Goal: Communication & Community: Share content

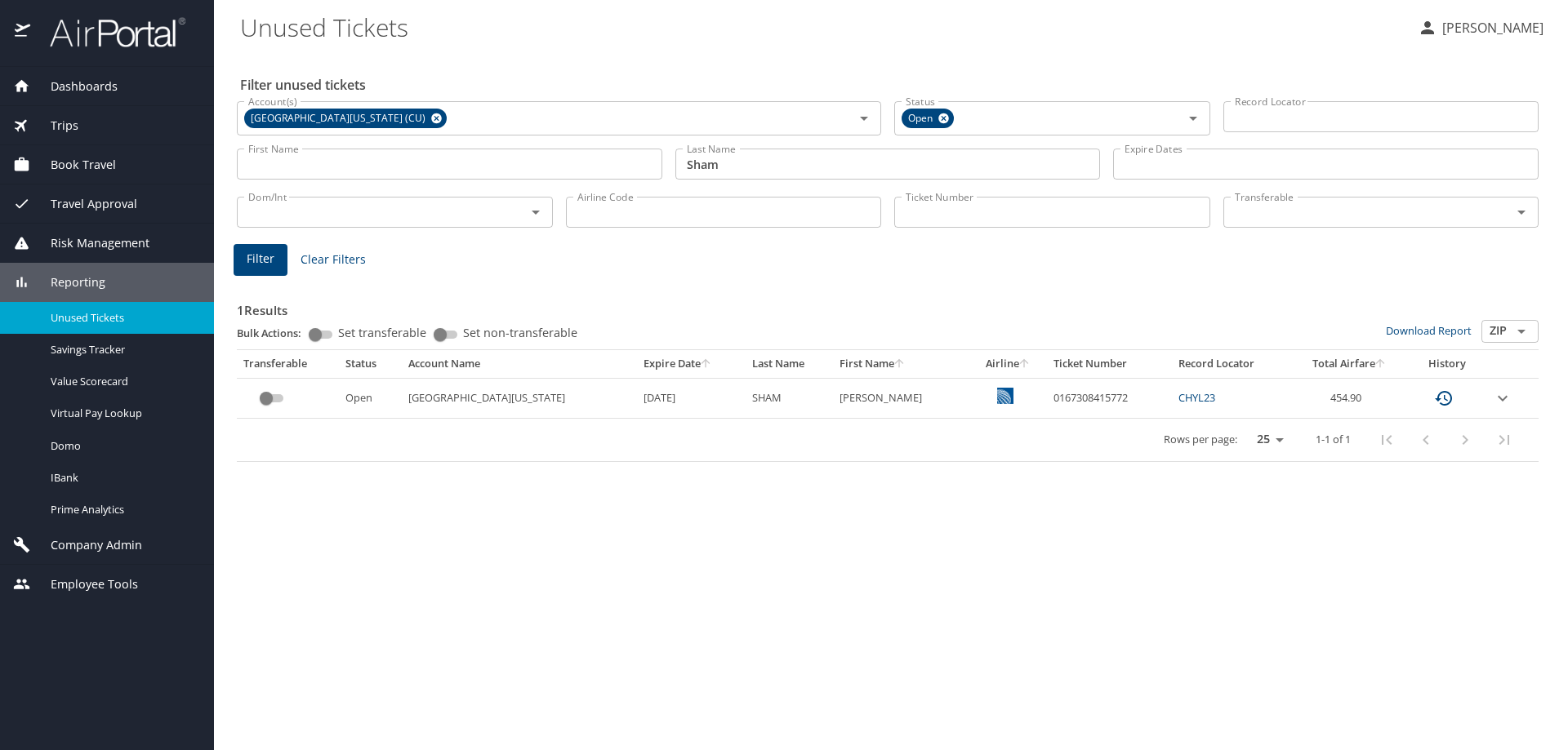
click at [798, 518] on div "Filter unused tickets Account(s) [GEOGRAPHIC_DATA][US_STATE] (CU) Account(s) St…" at bounding box center [891, 401] width 1302 height 698
drag, startPoint x: 1102, startPoint y: 395, endPoint x: 1016, endPoint y: 396, distance: 86.0
click at [1047, 396] on td "0167308415772" at bounding box center [1110, 397] width 126 height 40
copy td "0167308415772"
click at [768, 530] on div "Filter unused tickets Account(s) [GEOGRAPHIC_DATA][US_STATE] (CU) Account(s) St…" at bounding box center [891, 401] width 1302 height 698
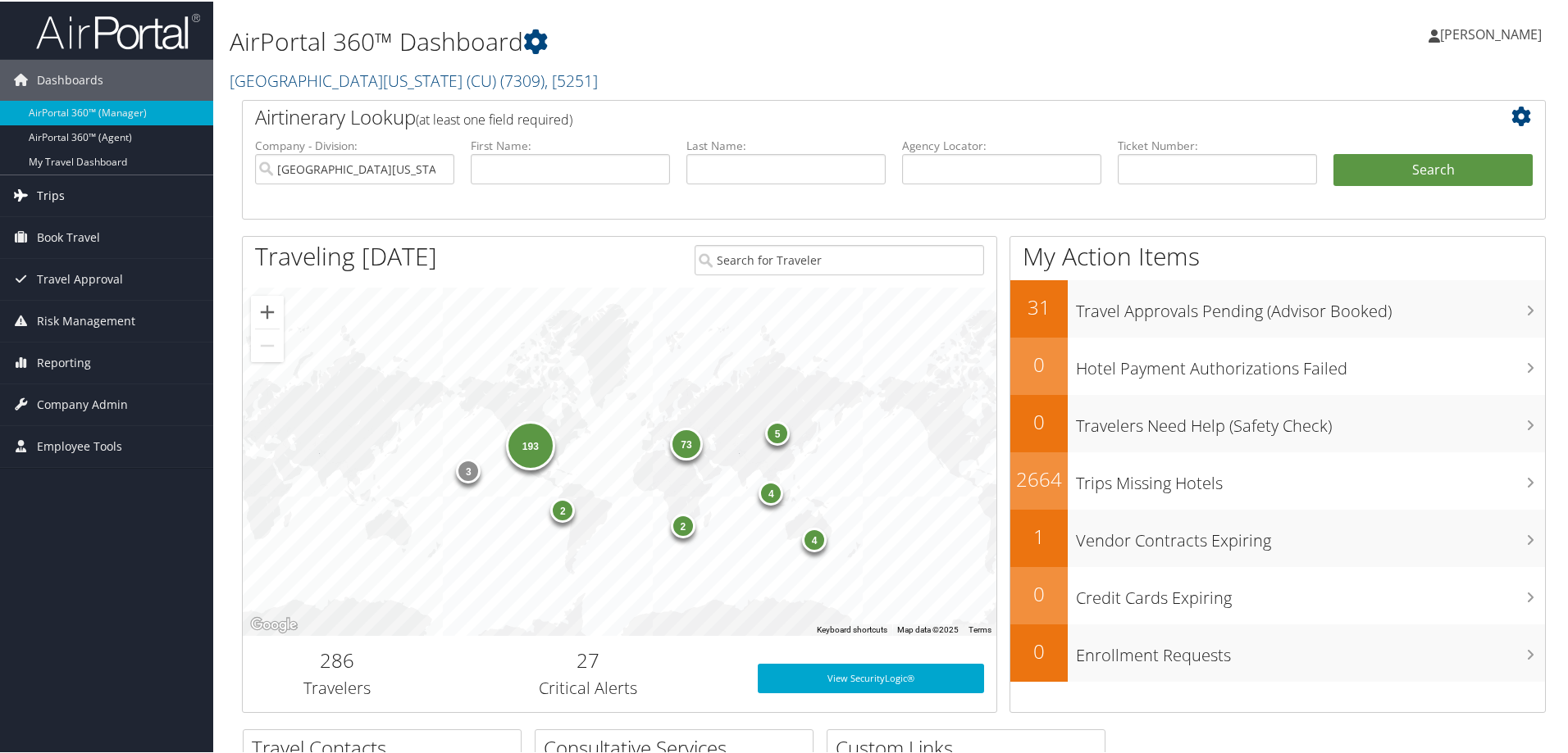
click at [58, 203] on span "Trips" at bounding box center [51, 194] width 27 height 41
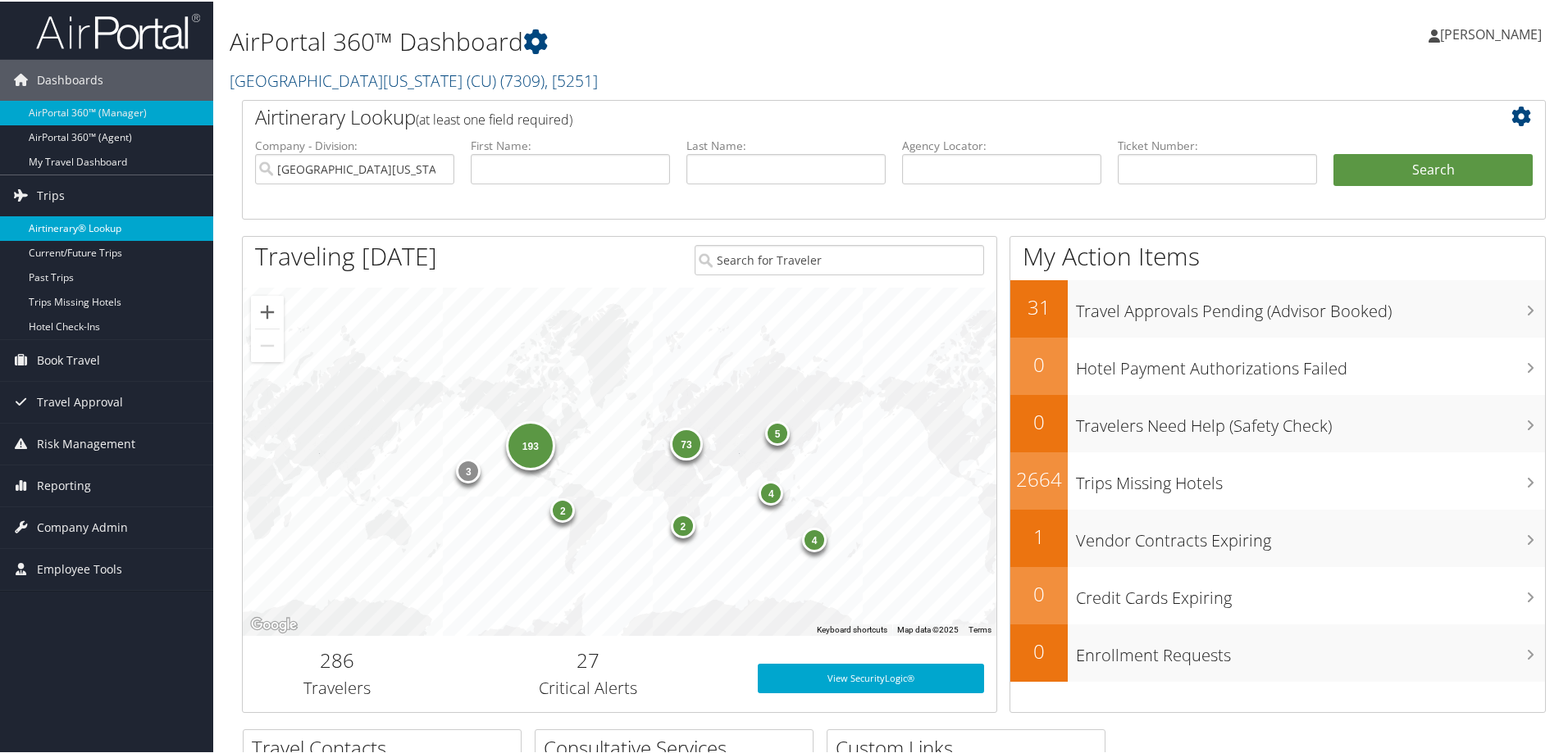
click at [73, 226] on link "Airtinerary® Lookup" at bounding box center [106, 226] width 213 height 25
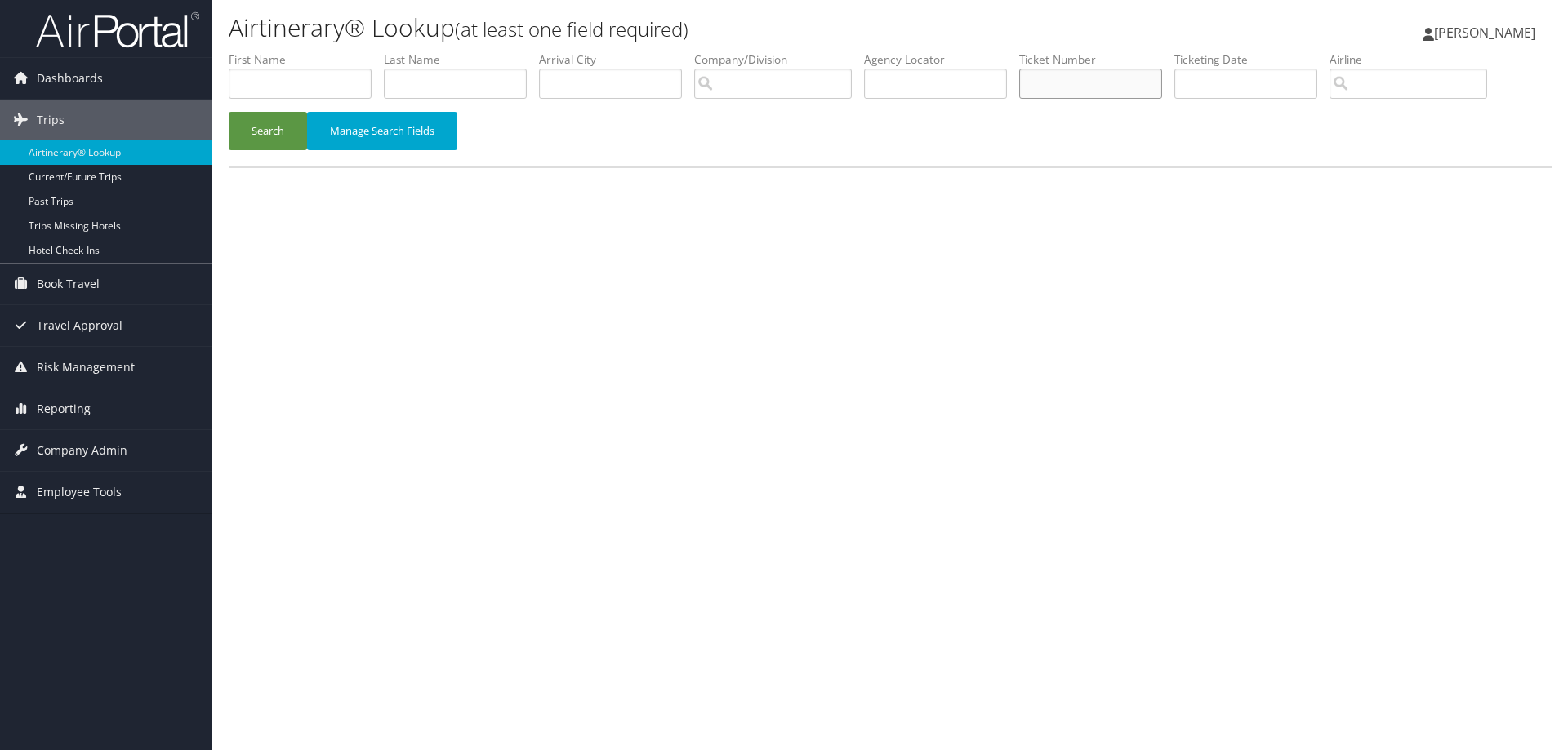
click at [1080, 78] on input "text" at bounding box center [1090, 83] width 143 height 30
paste input "0167308415772"
type input "0167308415772"
click at [262, 122] on button "Search" at bounding box center [268, 131] width 78 height 38
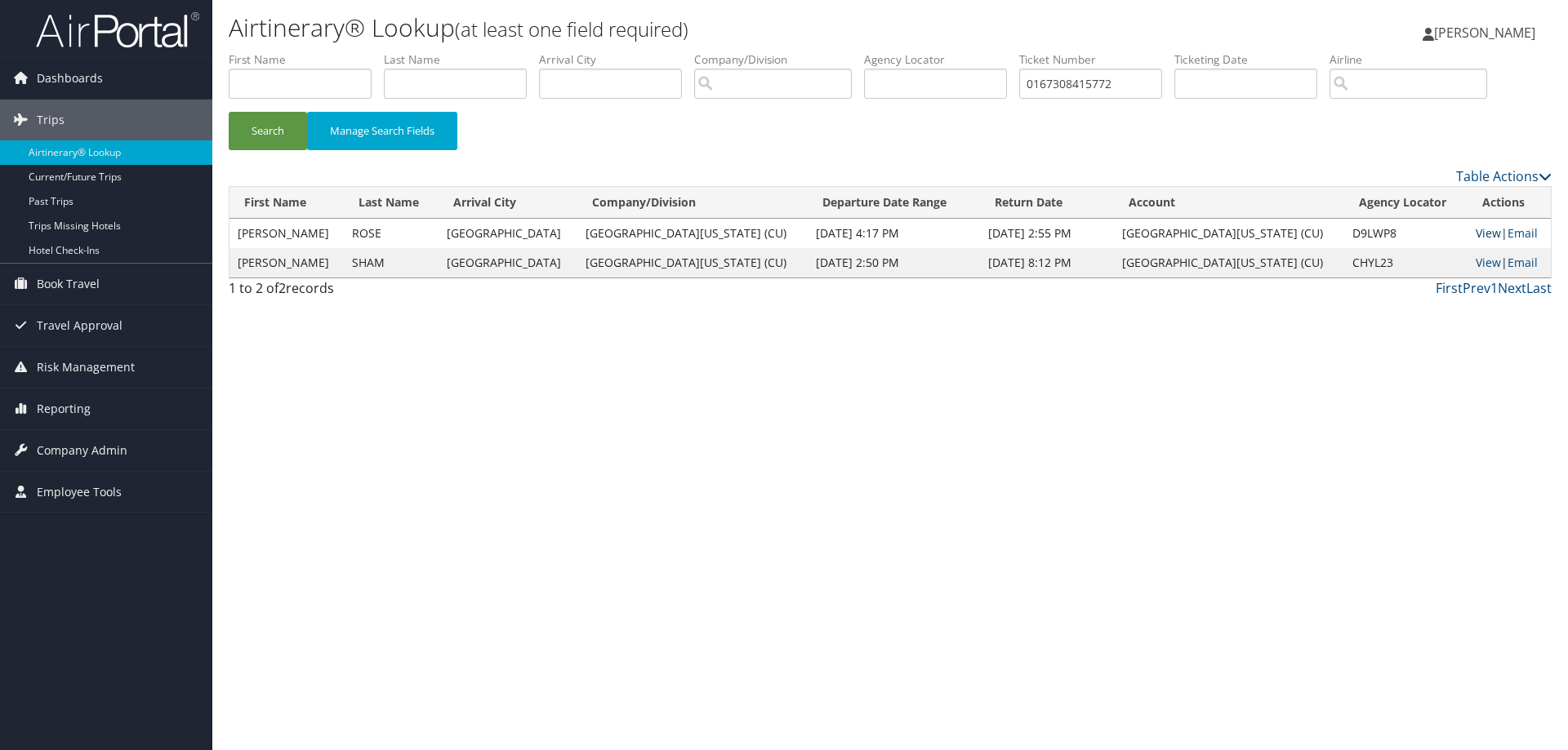
click at [1476, 231] on link "View" at bounding box center [1489, 233] width 25 height 16
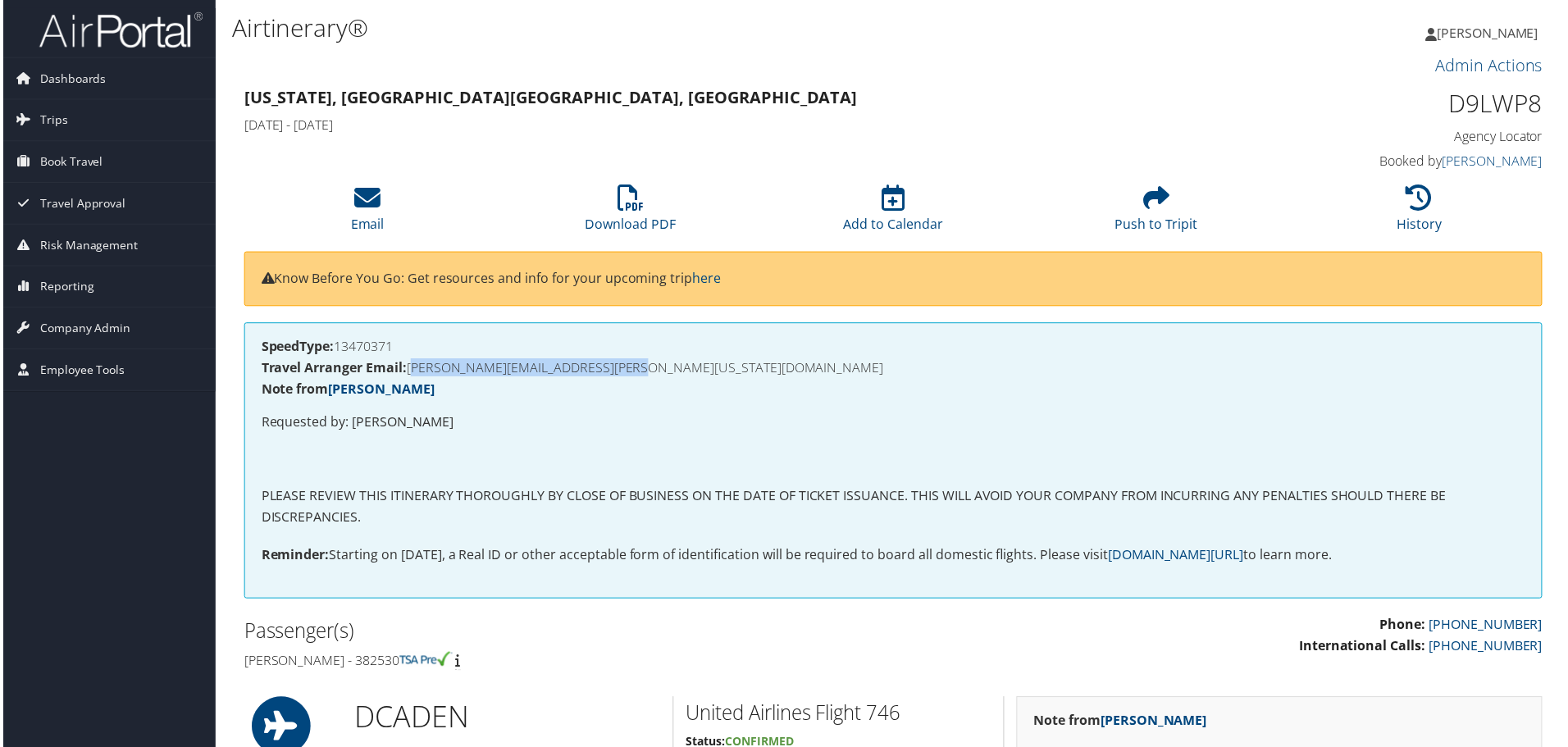
drag, startPoint x: 675, startPoint y: 368, endPoint x: 411, endPoint y: 373, distance: 264.0
click at [411, 373] on h4 "Travel Arranger Email: CHRISTINE.MCCLOSKEY@COLORADO.EDU" at bounding box center [893, 369] width 1269 height 13
copy h4 "CHRISTINE.MCCLOSKEY@COLORADO.EDU"
click at [367, 224] on link "Email" at bounding box center [366, 214] width 33 height 39
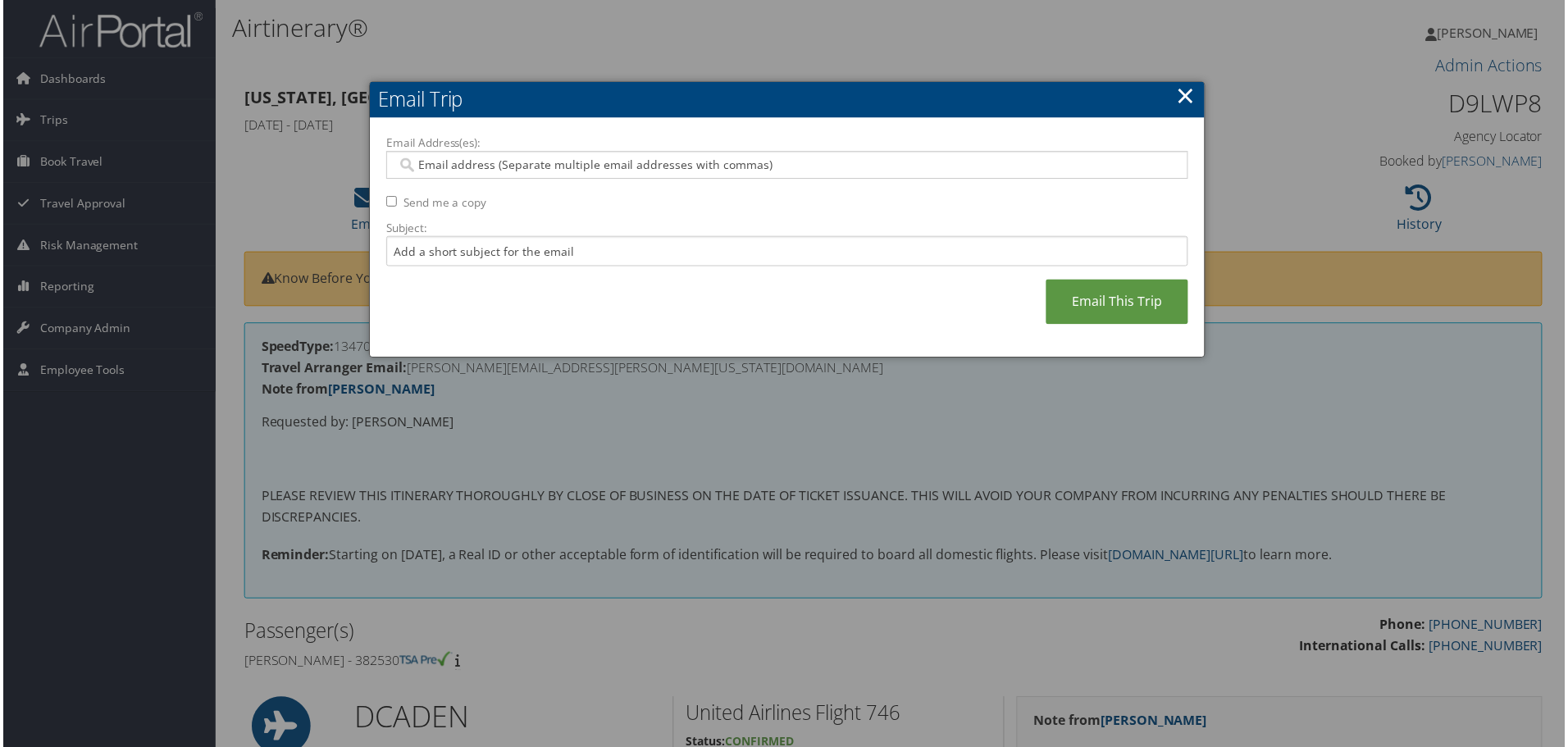
click at [493, 167] on input "Email Address(es):" at bounding box center [786, 166] width 783 height 17
paste input "CHRISTINE.MCCLOSKEY@COLORADO.EDU"
type input "CHRISTINE.MCCLOSKEY@COLORADO.EDU"
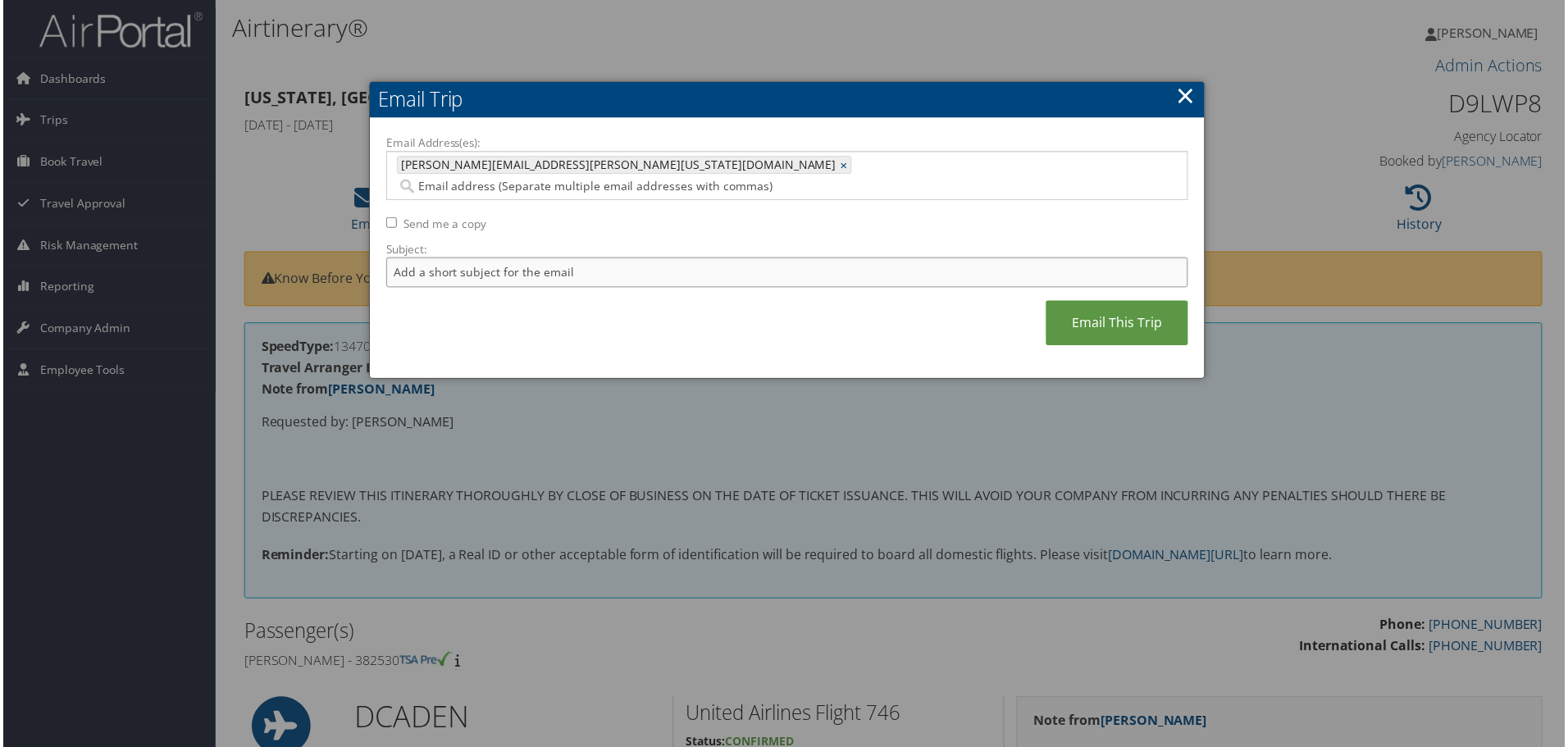
click at [423, 258] on input "Subject:" at bounding box center [786, 273] width 805 height 30
type input "Corrected Invoice for Meredith Rose"
click at [674, 178] on input "Email Address(es):" at bounding box center [662, 186] width 534 height 17
paste input "mrose@publicknowledge.org"
type input "mrose@publicknowledge.org"
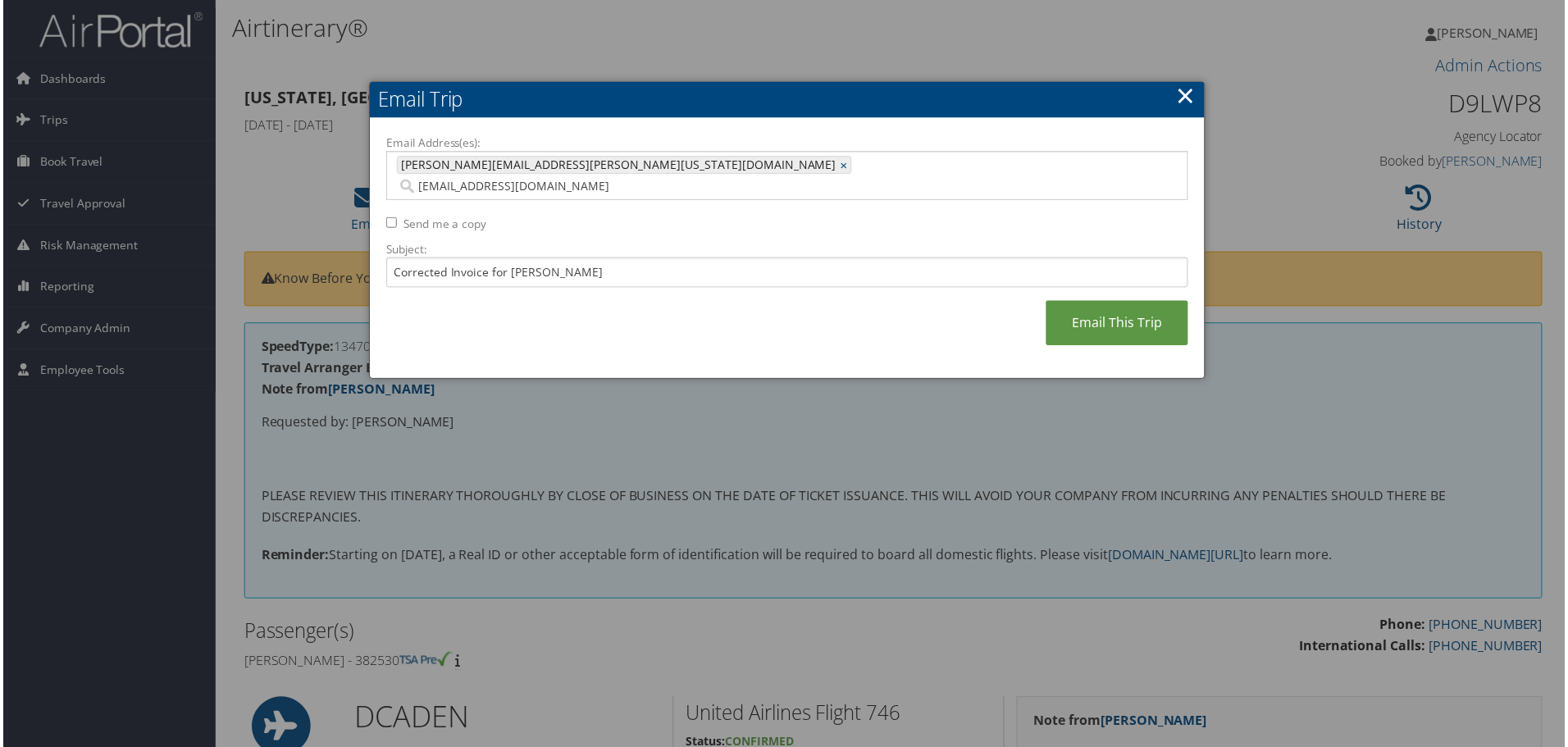
type input "CHRISTINE.MCCLOSKEY@COLORADO.EDU, mrose@publicknowledge.org"
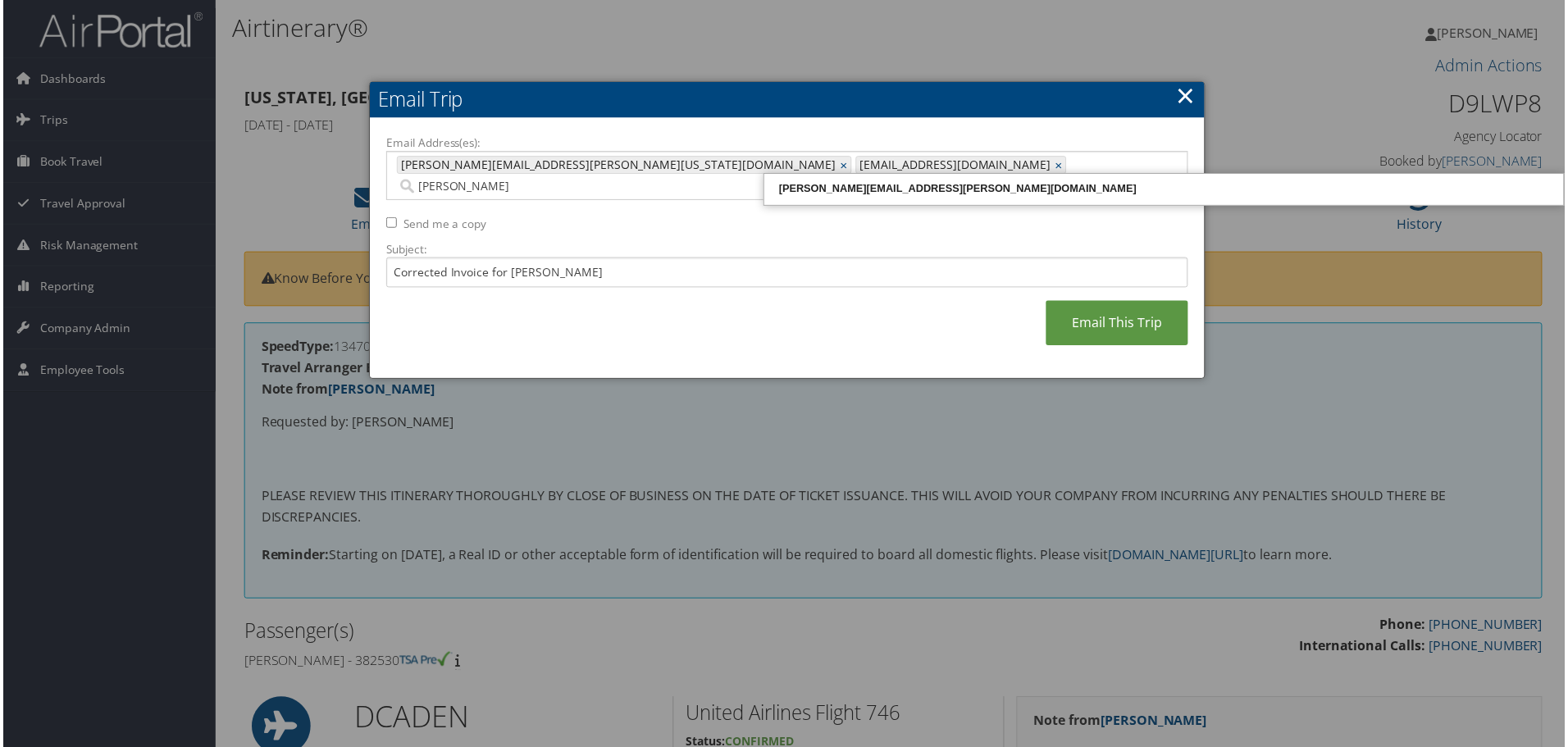
type input "erin."
click at [942, 197] on div "erin.timmerman@cbtravel.com" at bounding box center [1165, 189] width 797 height 17
type input "CHRISTINE.MCCLOSKEY@COLORADO.EDU, mrose@publicknowledge.org, erin.timmerman@cbt…"
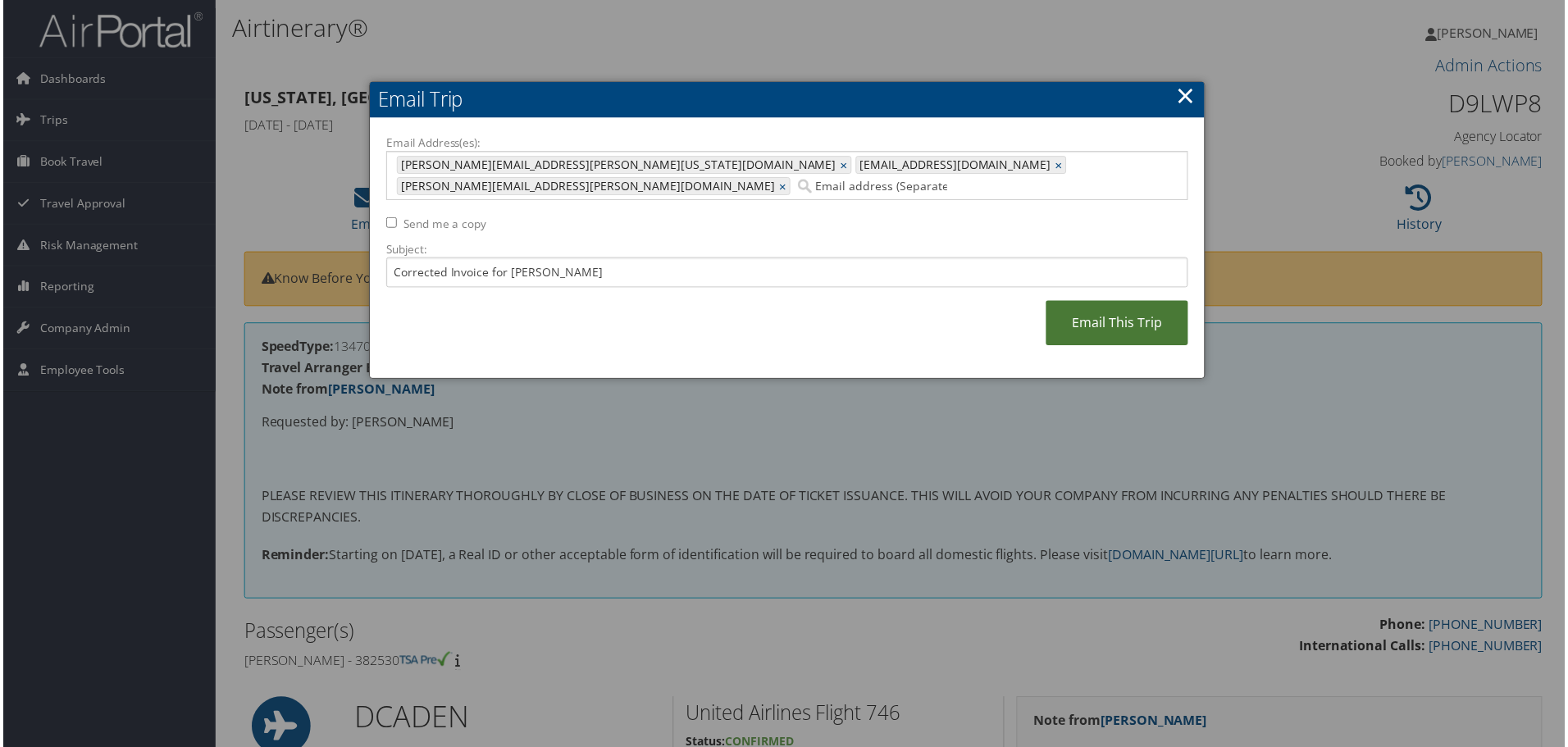
click at [1066, 302] on link "Email This Trip" at bounding box center [1118, 324] width 142 height 45
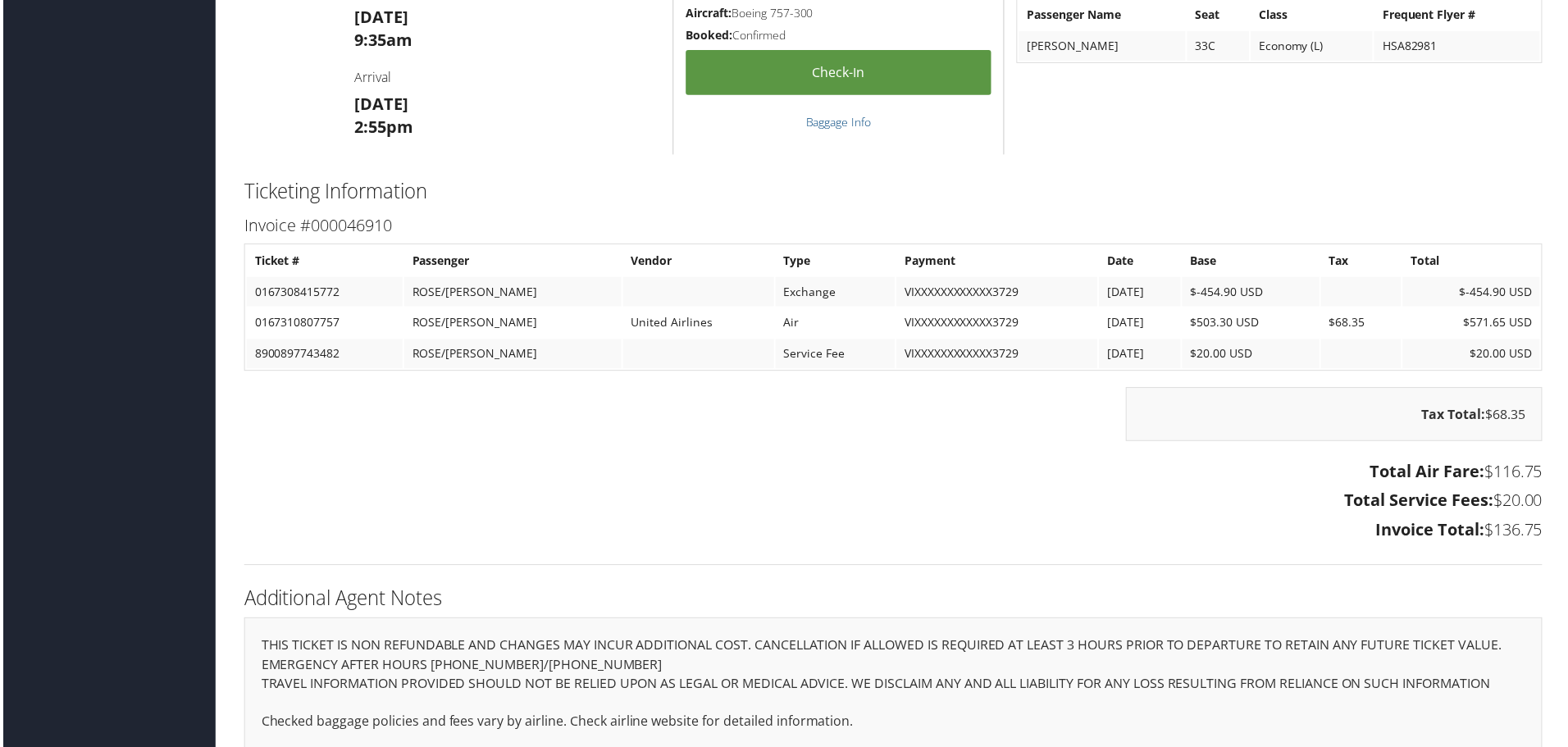
scroll to position [1327, 0]
